Goal: Transaction & Acquisition: Obtain resource

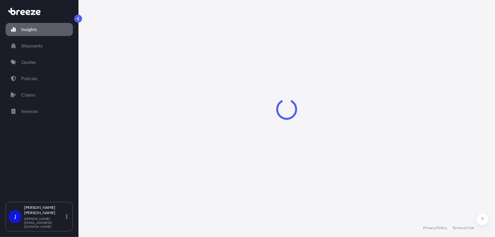
select select "2025"
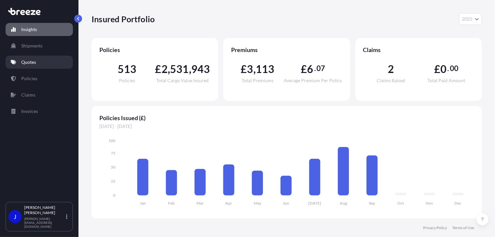
click at [36, 61] on link "Quotes" at bounding box center [39, 62] width 67 height 13
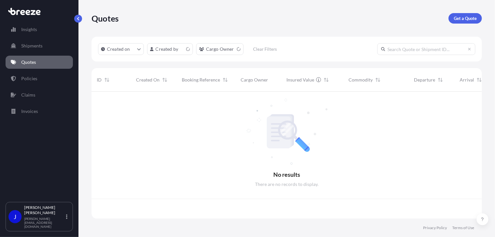
scroll to position [126, 385]
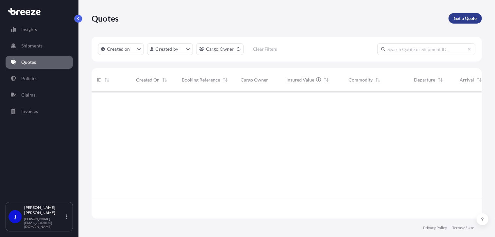
click at [464, 18] on p "Get a Quote" at bounding box center [465, 18] width 23 height 7
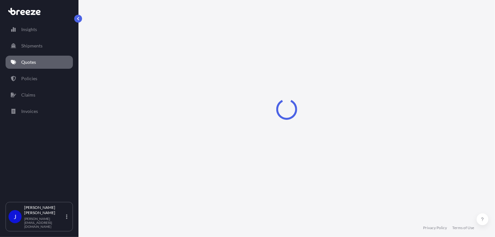
select select "Sea"
select select "1"
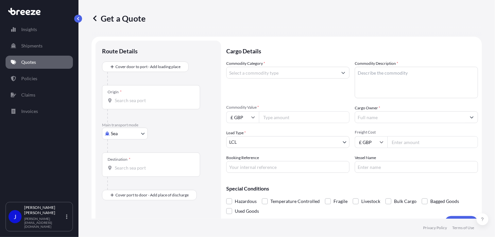
scroll to position [10, 0]
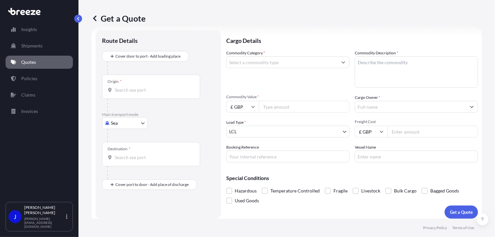
click at [131, 120] on body "Insights Shipments Quotes Policies Claims Invoices J [PERSON_NAME] [PERSON_NAME…" at bounding box center [247, 118] width 495 height 237
click at [125, 161] on div "Road" at bounding box center [125, 163] width 41 height 12
select select "Road"
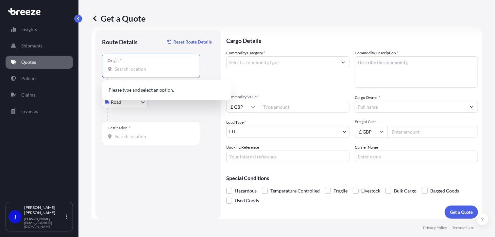
click at [127, 71] on input "Origin *" at bounding box center [153, 69] width 77 height 7
click at [132, 91] on span "[STREET_ADDRESS]" at bounding box center [144, 90] width 41 height 7
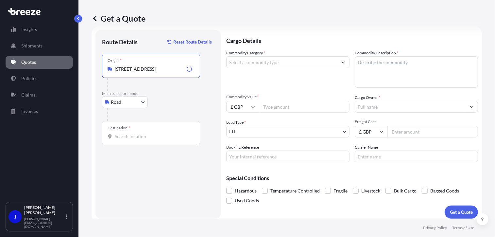
type input "[STREET_ADDRESS]"
click at [137, 138] on input "Destination *" at bounding box center [153, 136] width 77 height 7
type input "London NW1 7AW, [GEOGRAPHIC_DATA]"
click at [274, 65] on input "Commodity Category *" at bounding box center [281, 62] width 111 height 12
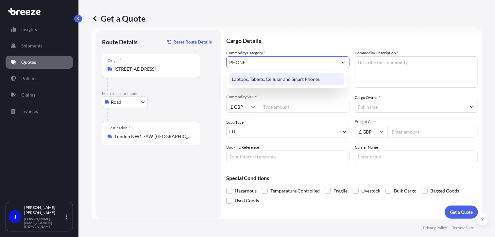
click at [281, 75] on div "Laptops, Tablets, Cellular and Smart Phones" at bounding box center [286, 79] width 115 height 12
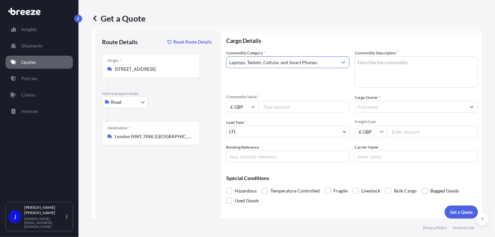
type input "Laptops, Tablets, Cellular and Smart Phones"
click at [367, 62] on textarea "Commodity Description *" at bounding box center [416, 71] width 123 height 31
type textarea "MOBILE PHONE"
click at [313, 105] on input "Commodity Value *" at bounding box center [304, 107] width 91 height 12
type input "450"
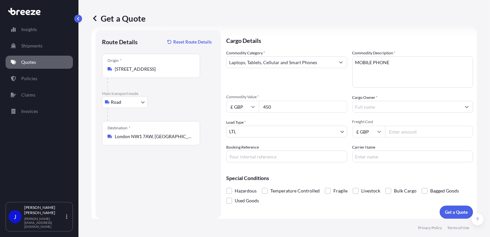
click at [373, 109] on input "Cargo Owner *" at bounding box center [407, 107] width 109 height 12
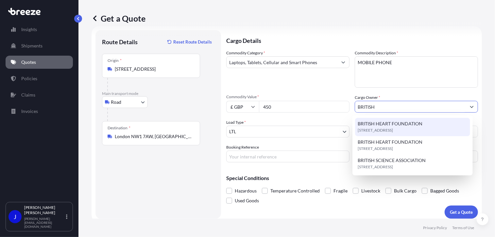
click at [394, 126] on span "BRITISH HEART FOUNDATION" at bounding box center [390, 123] width 65 height 7
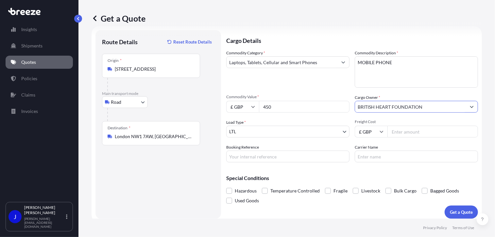
type input "BRITISH HEART FOUNDATION"
paste input "2218830"
type input "2218830"
click at [401, 133] on input "Freight Cost" at bounding box center [432, 132] width 91 height 12
type input "28.63"
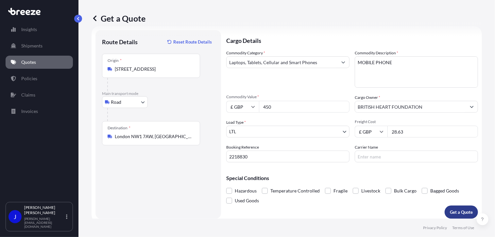
click at [460, 209] on p "Get a Quote" at bounding box center [461, 212] width 23 height 7
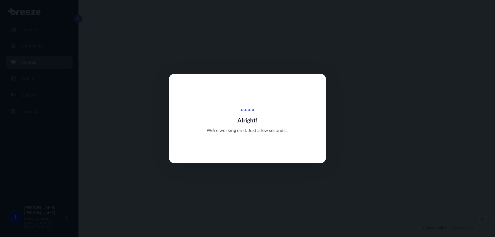
select select "Road"
select select "1"
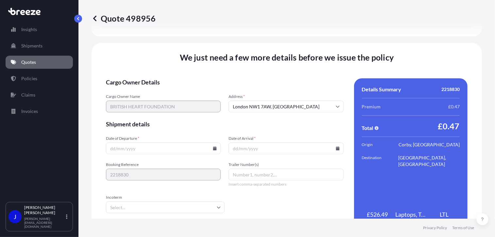
scroll to position [815, 0]
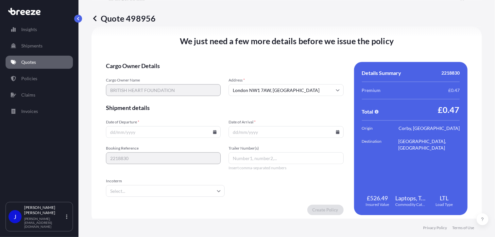
click at [213, 132] on icon at bounding box center [215, 132] width 4 height 4
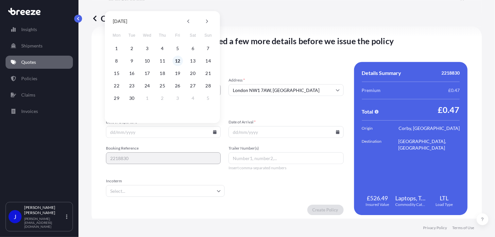
click at [180, 60] on button "12" at bounding box center [177, 61] width 10 height 10
type input "[DATE]"
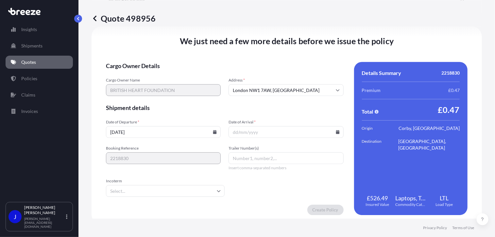
click at [336, 130] on icon at bounding box center [338, 132] width 4 height 4
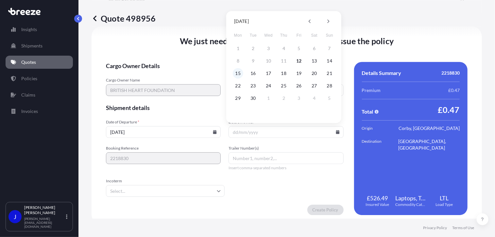
click at [241, 75] on button "15" at bounding box center [238, 73] width 10 height 10
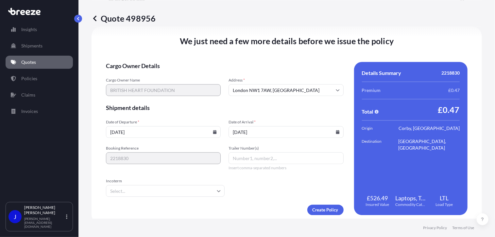
type input "[DATE]"
click at [265, 190] on form "Cargo Owner Details Cargo Owner Name BRITISH HEART FOUNDATION Address * [GEOGRA…" at bounding box center [225, 138] width 238 height 153
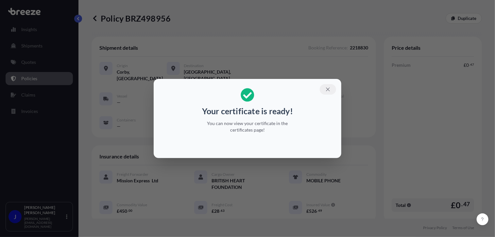
click at [330, 89] on icon "button" at bounding box center [328, 89] width 6 height 6
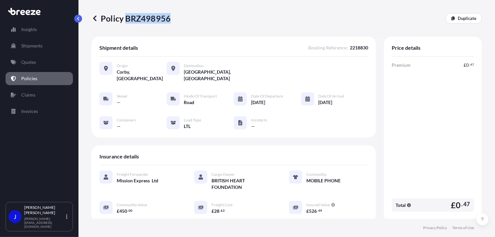
drag, startPoint x: 126, startPoint y: 19, endPoint x: 168, endPoint y: 19, distance: 41.8
click at [168, 19] on p "Policy BRZ498956" at bounding box center [131, 18] width 79 height 10
drag, startPoint x: 168, startPoint y: 19, endPoint x: 163, endPoint y: 19, distance: 4.9
copy p "BRZ498956"
click at [33, 59] on link "Quotes" at bounding box center [39, 62] width 67 height 13
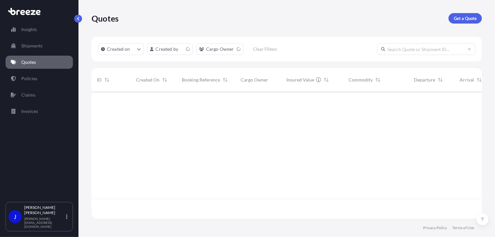
scroll to position [126, 385]
click at [464, 20] on p "Get a Quote" at bounding box center [465, 18] width 23 height 7
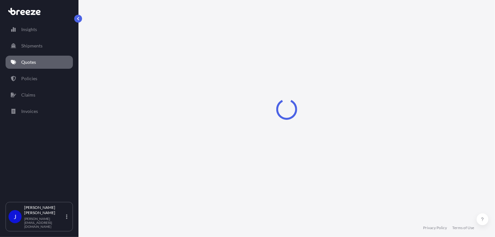
scroll to position [10, 0]
select select "Sea"
select select "1"
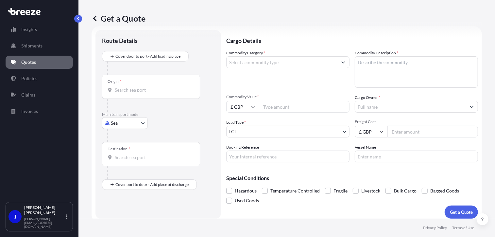
click at [137, 121] on body "Insights Shipments Quotes Policies Claims Invoices J [PERSON_NAME] [PERSON_NAME…" at bounding box center [247, 118] width 495 height 237
click at [128, 163] on div "Road" at bounding box center [125, 163] width 41 height 12
select select "Road"
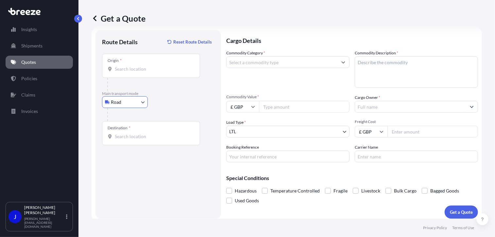
click at [133, 74] on div "Origin *" at bounding box center [151, 66] width 98 height 24
click at [133, 72] on input "Origin *" at bounding box center [153, 69] width 77 height 7
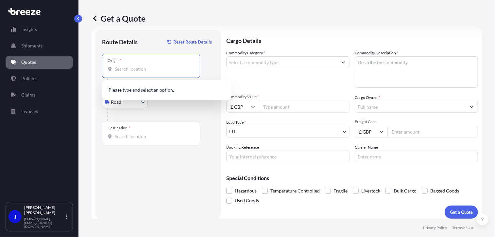
click at [133, 70] on input "Origin *" at bounding box center [153, 69] width 77 height 7
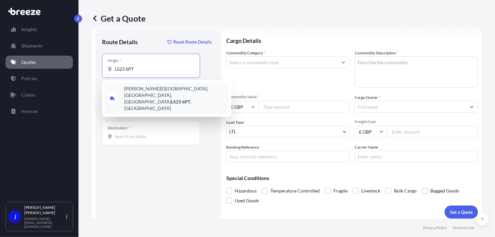
click at [140, 89] on span "[PERSON_NAME][STREET_ADDRESS]" at bounding box center [175, 98] width 102 height 26
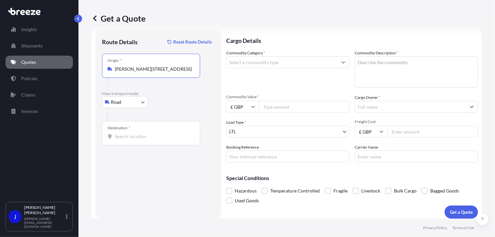
type input "[PERSON_NAME][STREET_ADDRESS]"
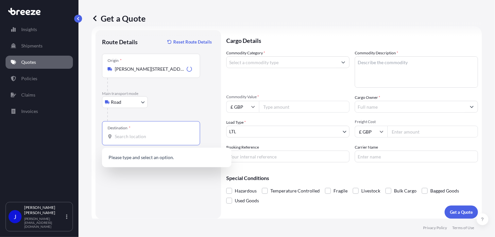
click at [138, 137] on input "Destination *" at bounding box center [153, 136] width 77 height 7
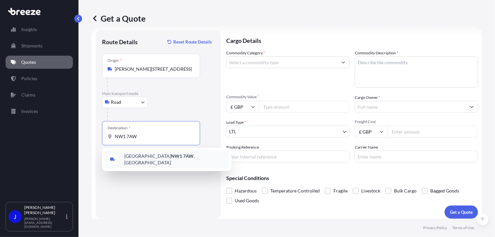
click at [167, 157] on span "London NW1 7AW , [GEOGRAPHIC_DATA]" at bounding box center [175, 159] width 102 height 13
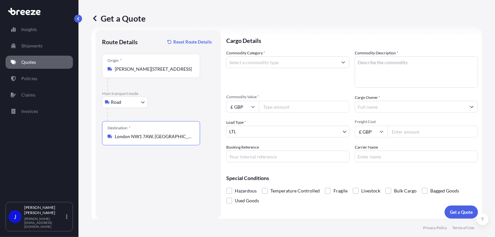
type input "London NW1 7AW, [GEOGRAPHIC_DATA]"
click at [256, 62] on input "Commodity Category *" at bounding box center [281, 62] width 111 height 12
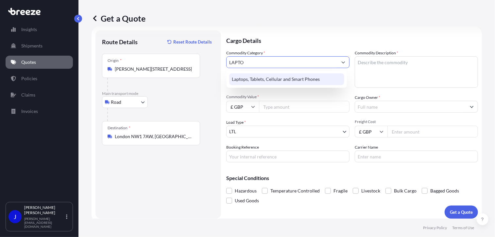
click at [259, 77] on div "Laptops, Tablets, Cellular and Smart Phones" at bounding box center [286, 79] width 115 height 12
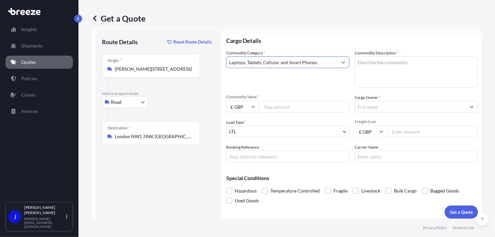
type input "Laptops, Tablets, Cellular and Smart Phones"
drag, startPoint x: 382, startPoint y: 73, endPoint x: 368, endPoint y: 59, distance: 19.2
click at [368, 60] on textarea "Commodity Description *" at bounding box center [416, 71] width 123 height 31
paste textarea "APTOP & CHARGER, MOBILE & CHARGER"
click at [356, 61] on textarea "APTOP & CHARGER, MOBILE & CHARGER" at bounding box center [416, 71] width 123 height 31
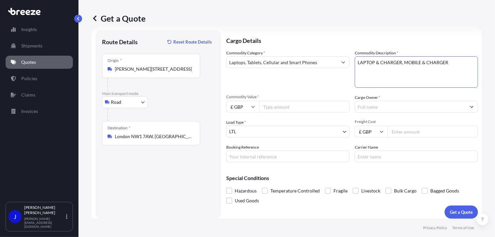
type textarea "LAPTOP & CHARGER, MOBILE & CHARGER"
click at [304, 106] on input "Commodity Value *" at bounding box center [304, 107] width 91 height 12
type input "1300"
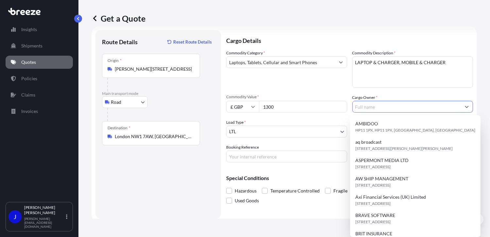
click at [374, 108] on input "Cargo Owner *" at bounding box center [407, 107] width 109 height 12
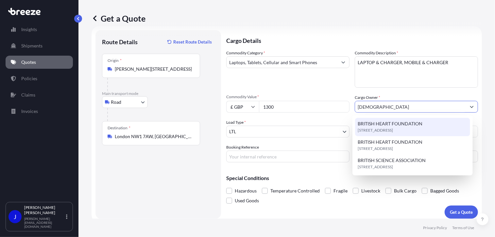
click at [386, 126] on span "BRITISH HEART FOUNDATION" at bounding box center [390, 123] width 65 height 7
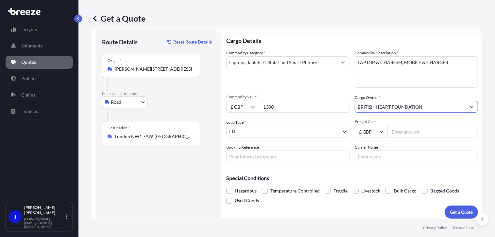
type input "BRITISH HEART FOUNDATION"
paste input "2219352"
type input "2219352"
click at [400, 129] on input "Freight Cost" at bounding box center [432, 132] width 91 height 12
type input "30.80"
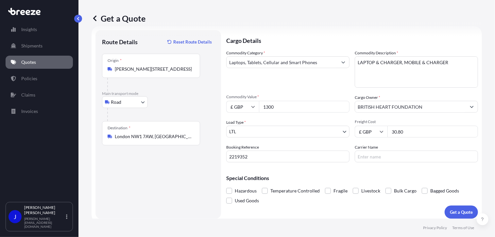
click at [412, 169] on div "Special Conditions Hazardous Temperature Controlled Fragile Livestock Bulk Carg…" at bounding box center [352, 186] width 252 height 38
click at [453, 211] on p "Get a Quote" at bounding box center [461, 212] width 23 height 7
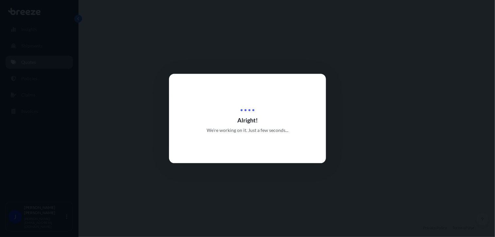
select select "Road"
select select "1"
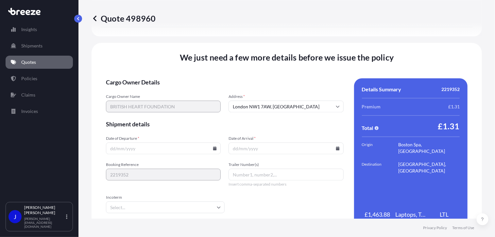
scroll to position [815, 0]
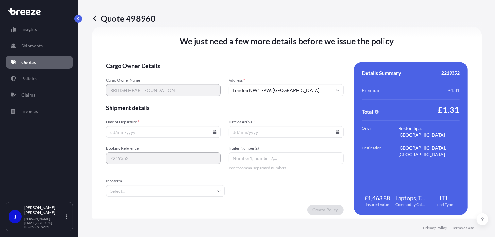
click at [214, 132] on icon at bounding box center [215, 132] width 4 height 4
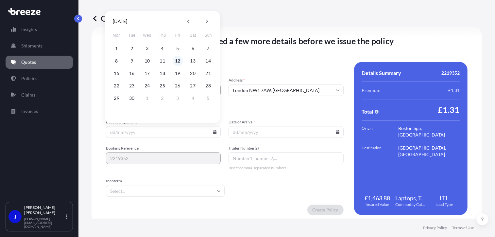
click at [179, 60] on button "12" at bounding box center [177, 61] width 10 height 10
type input "[DATE]"
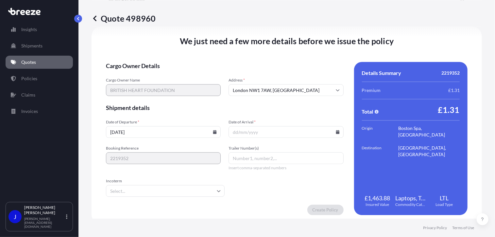
click at [332, 131] on input "Date of Arrival *" at bounding box center [285, 132] width 115 height 12
click at [336, 130] on icon at bounding box center [338, 132] width 4 height 4
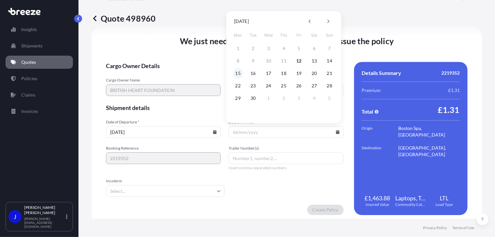
click at [237, 74] on button "15" at bounding box center [238, 73] width 10 height 10
type input "[DATE]"
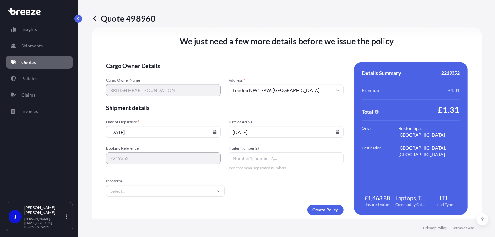
click at [263, 188] on form "Cargo Owner Details Cargo Owner Name BRITISH HEART FOUNDATION Address * [GEOGRA…" at bounding box center [225, 138] width 238 height 153
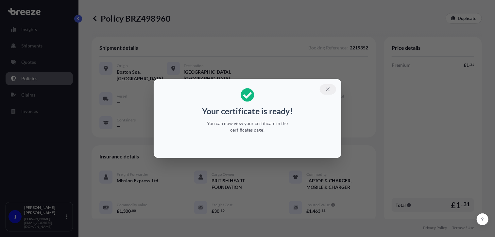
click at [327, 89] on icon "button" at bounding box center [328, 89] width 6 height 6
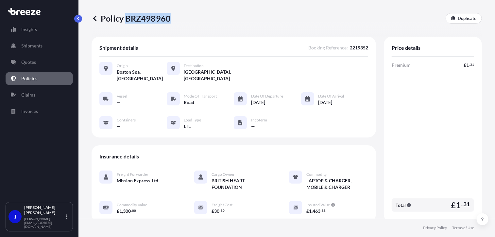
drag, startPoint x: 127, startPoint y: 18, endPoint x: 168, endPoint y: 23, distance: 41.8
click at [168, 23] on p "Policy BRZ498960" at bounding box center [131, 18] width 79 height 10
drag, startPoint x: 168, startPoint y: 23, endPoint x: 167, endPoint y: 20, distance: 3.4
copy p "BRZ498960"
